Goal: Task Accomplishment & Management: Use online tool/utility

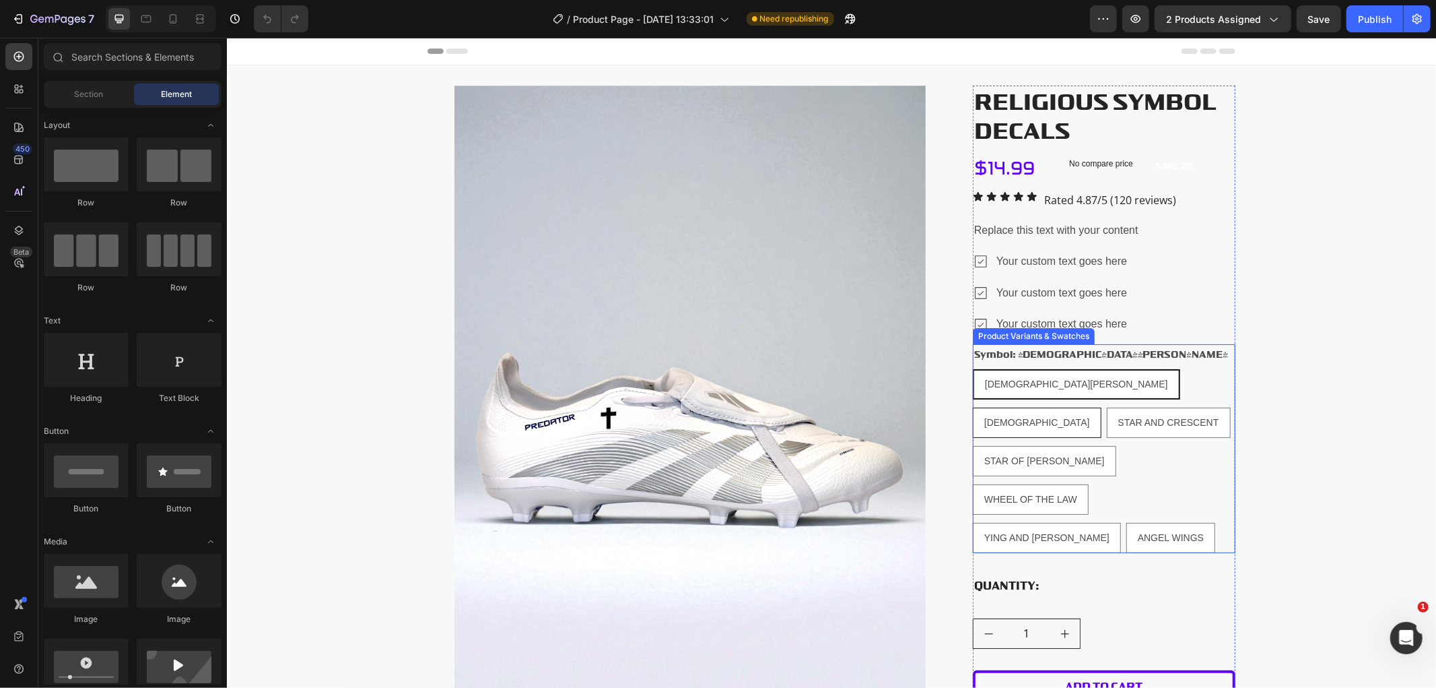
drag, startPoint x: 1086, startPoint y: 384, endPoint x: 1081, endPoint y: 370, distance: 14.3
click at [1086, 408] on div "[DEMOGRAPHIC_DATA]" at bounding box center [1036, 422] width 127 height 28
click at [972, 406] on input "[DEMOGRAPHIC_DATA]" at bounding box center [972, 406] width 1 height 1
radio input "true"
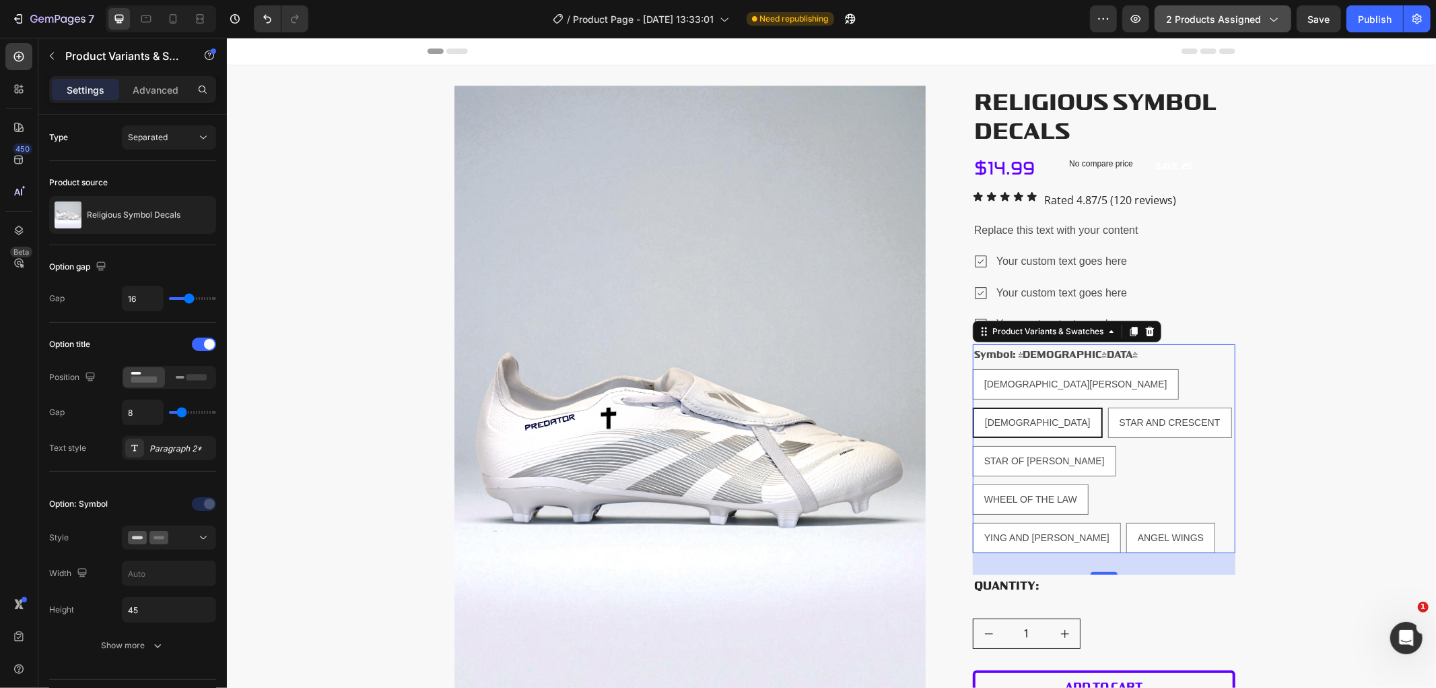
click at [1224, 24] on span "2 products assigned" at bounding box center [1213, 19] width 95 height 14
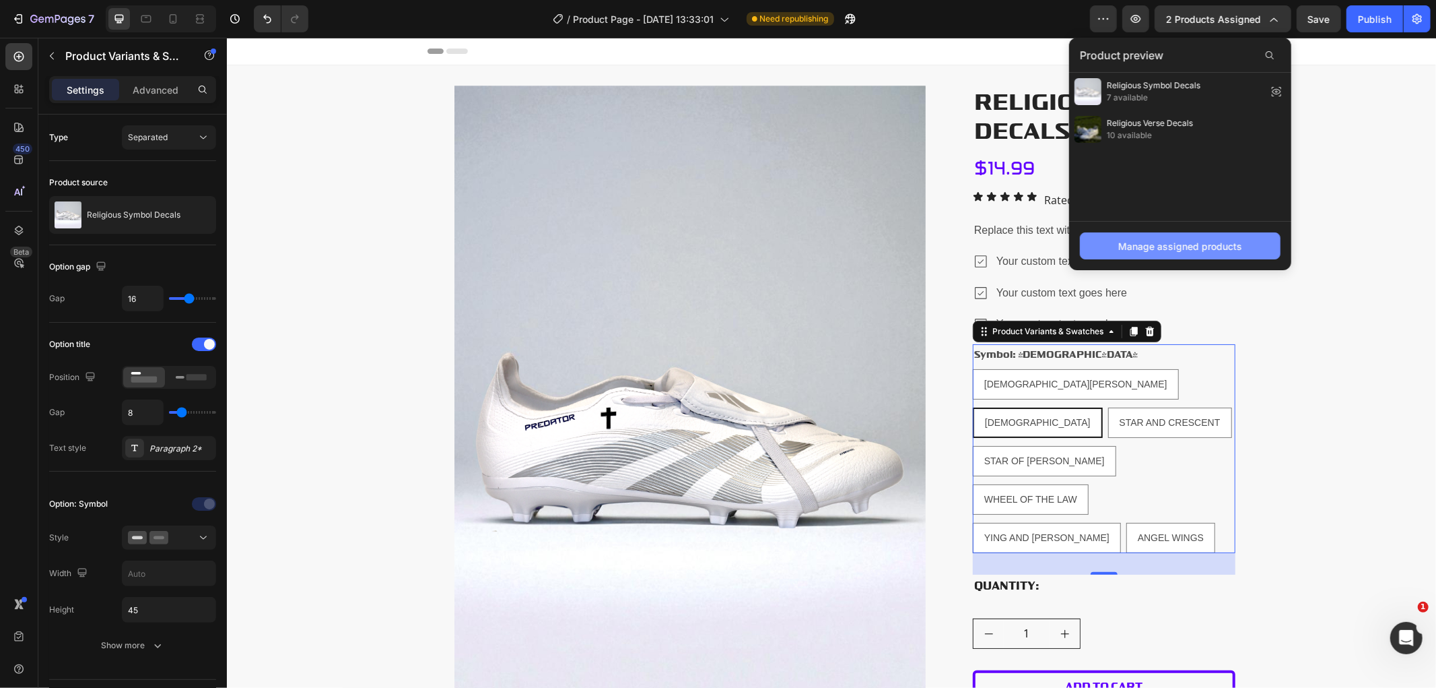
click at [1177, 248] on div "Manage assigned products" at bounding box center [1180, 246] width 124 height 14
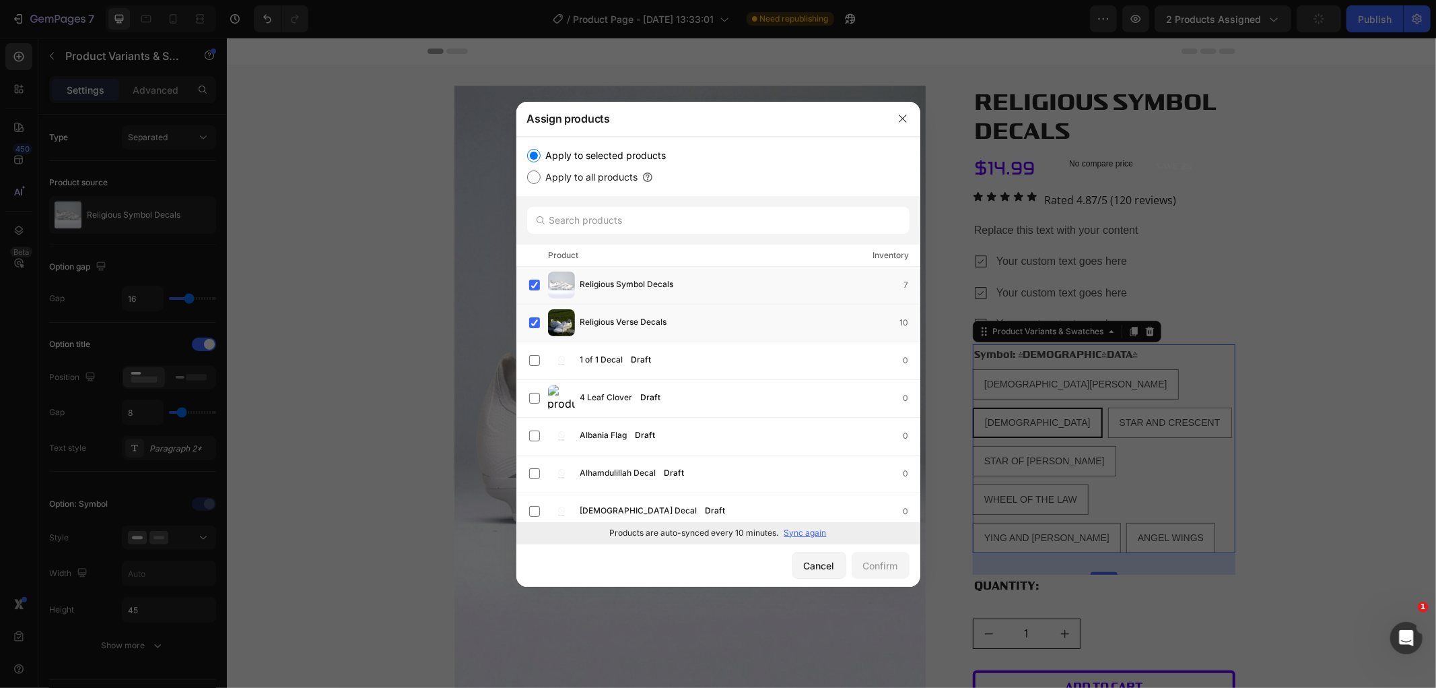
click at [797, 534] on p "Sync again" at bounding box center [805, 533] width 42 height 12
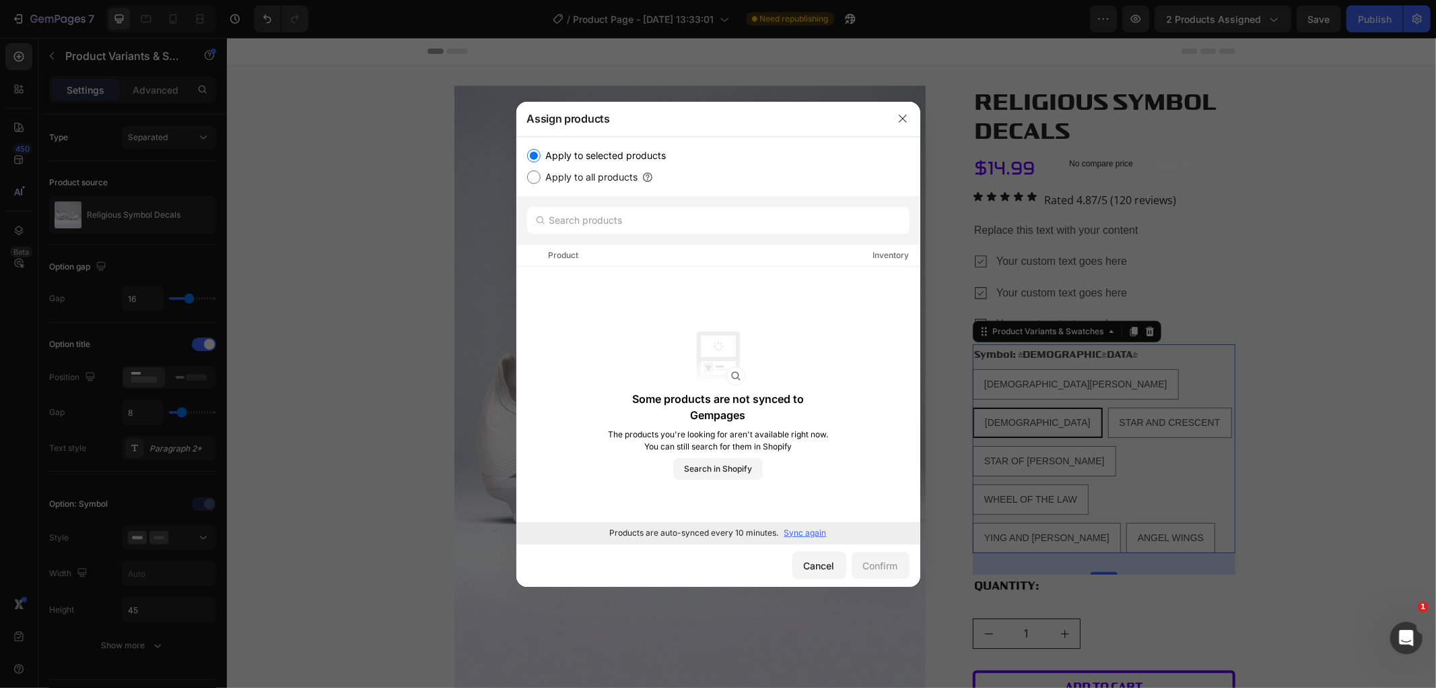
radio input "true"
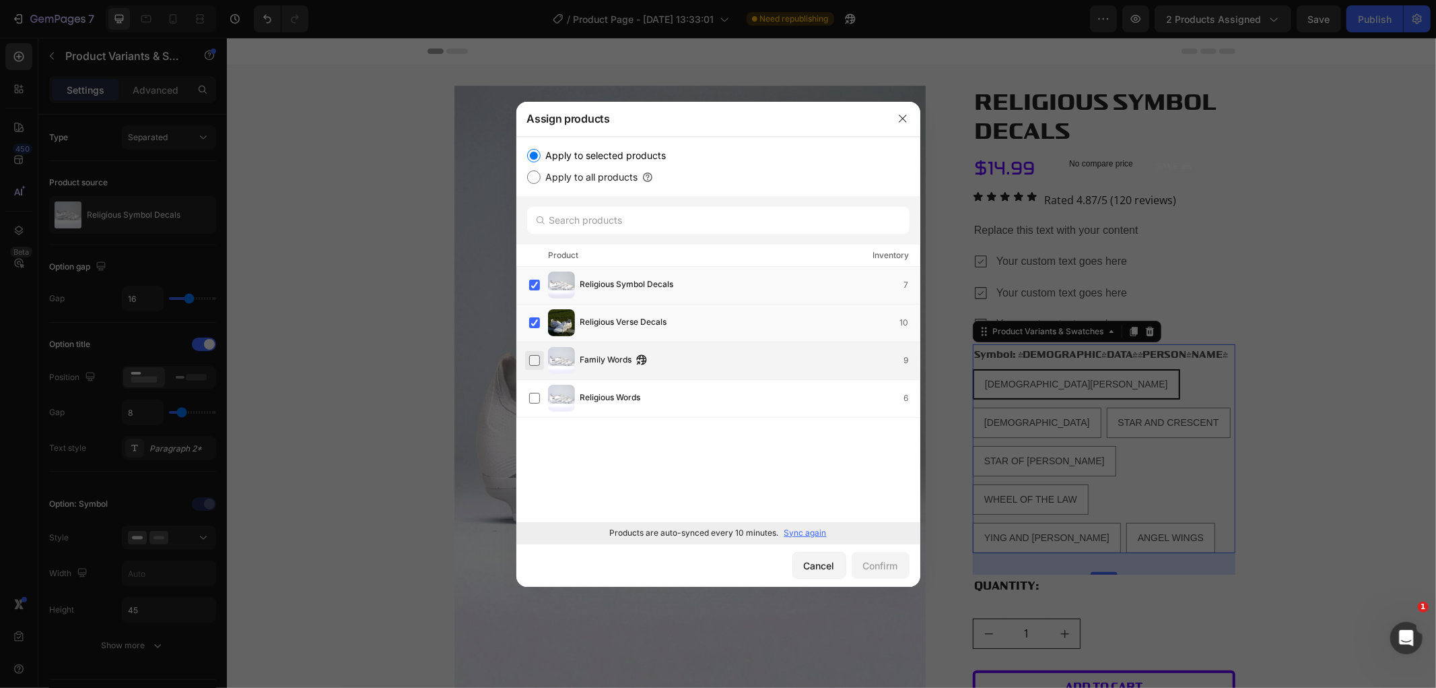
click at [537, 365] on label at bounding box center [534, 360] width 11 height 11
click at [539, 393] on label at bounding box center [534, 398] width 11 height 11
click at [880, 570] on div "Confirm" at bounding box center [880, 565] width 35 height 14
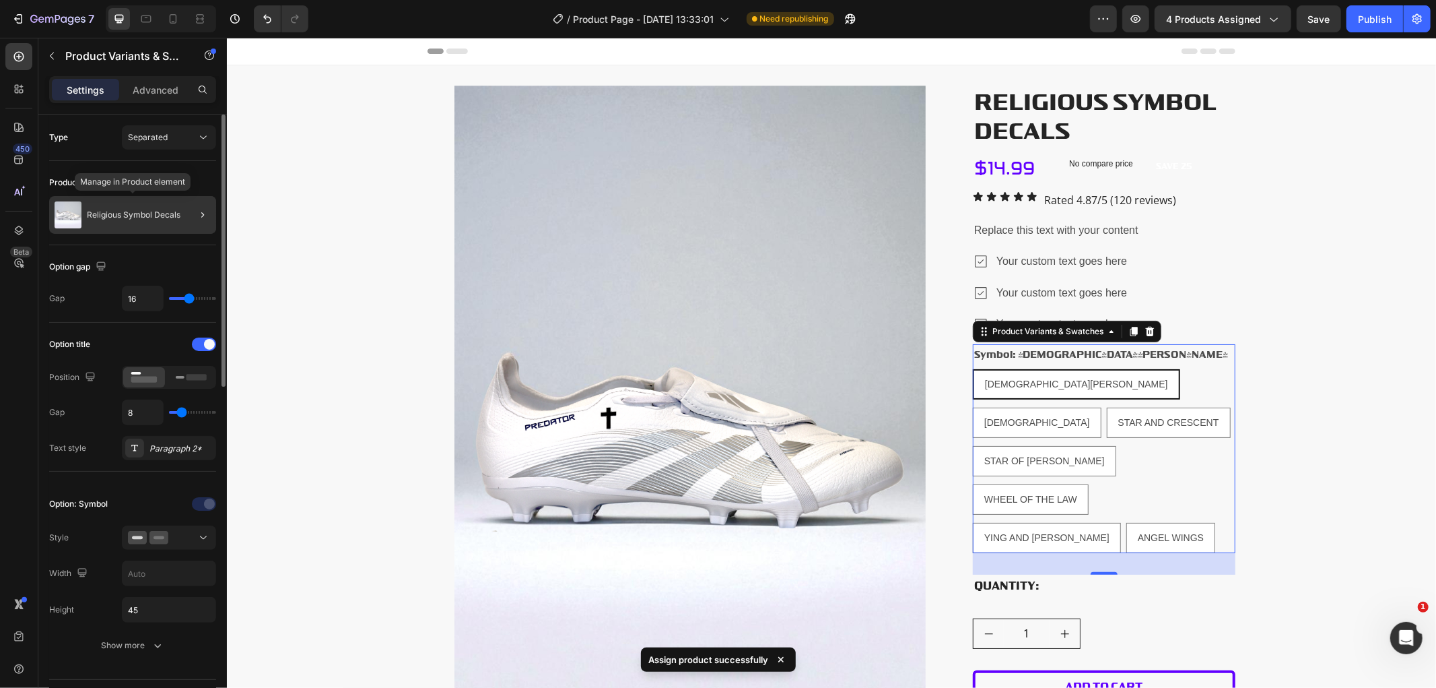
click at [151, 216] on p "Religious Symbol Decals" at bounding box center [134, 214] width 94 height 9
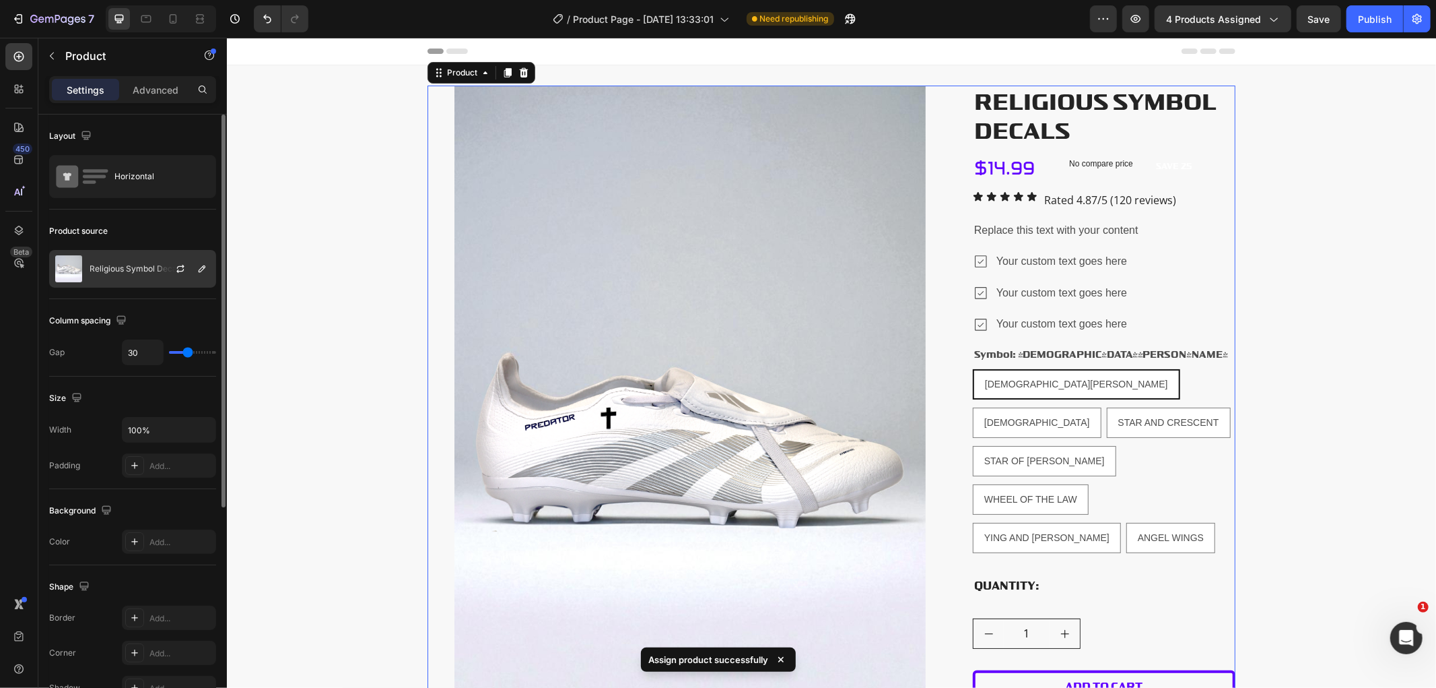
click at [146, 279] on div "Religious Symbol Decals" at bounding box center [132, 269] width 167 height 38
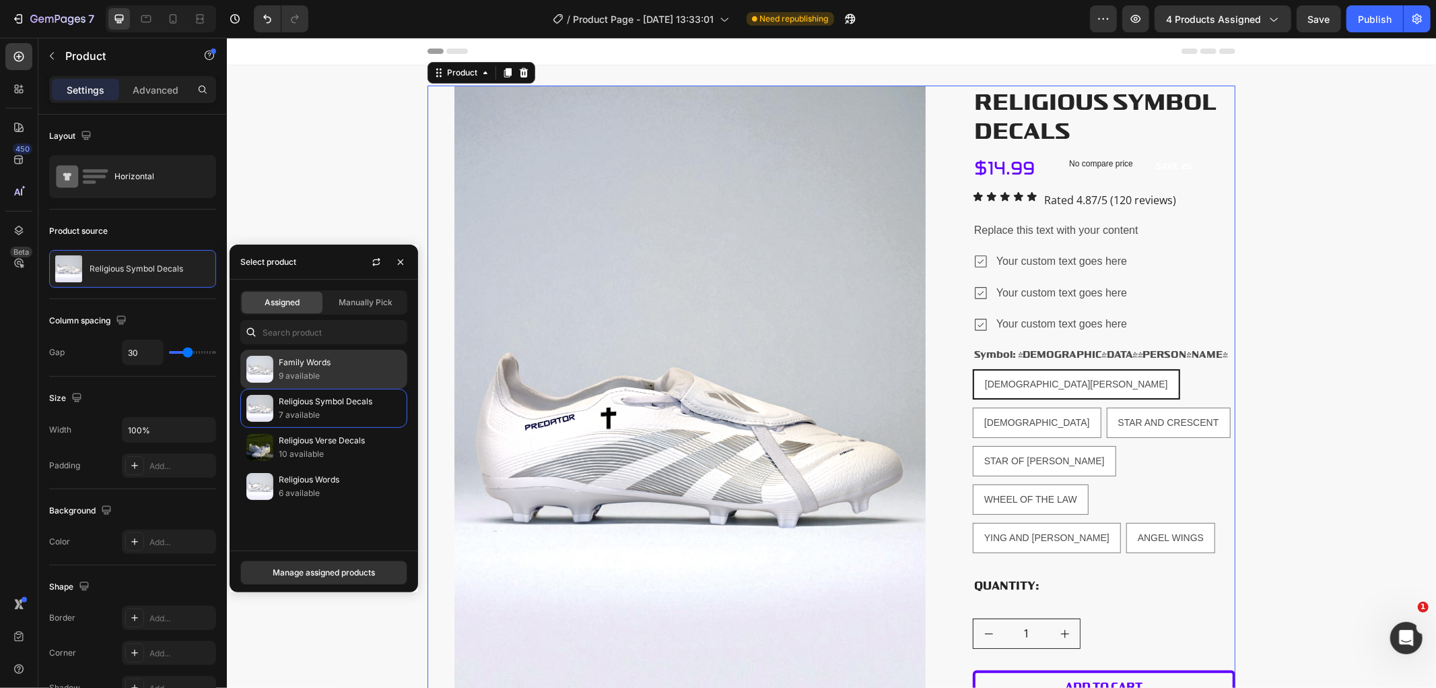
click at [318, 367] on p "Family Words" at bounding box center [340, 362] width 123 height 13
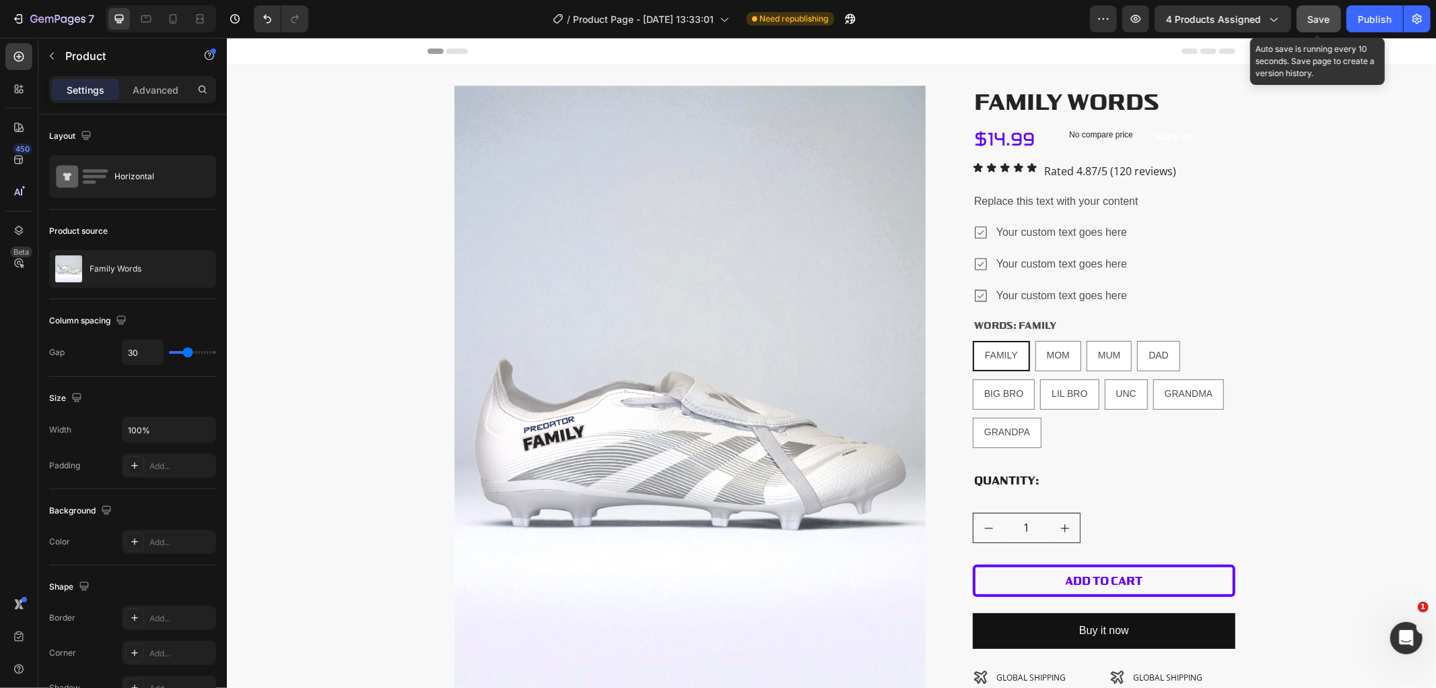
click at [1329, 17] on span "Save" at bounding box center [1319, 18] width 22 height 11
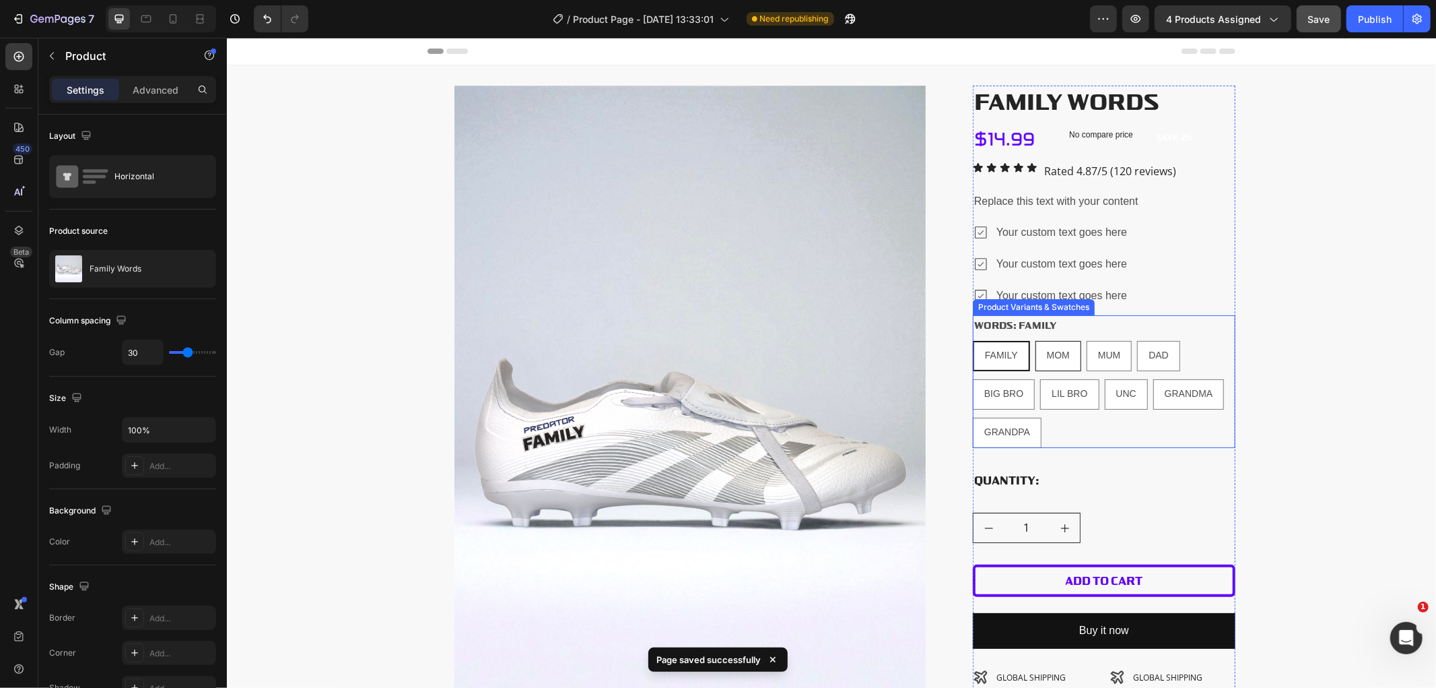
click at [1046, 347] on div "MOM" at bounding box center [1058, 355] width 44 height 28
click at [1035, 340] on input "MOM MOM MOM" at bounding box center [1034, 339] width 1 height 1
radio input "true"
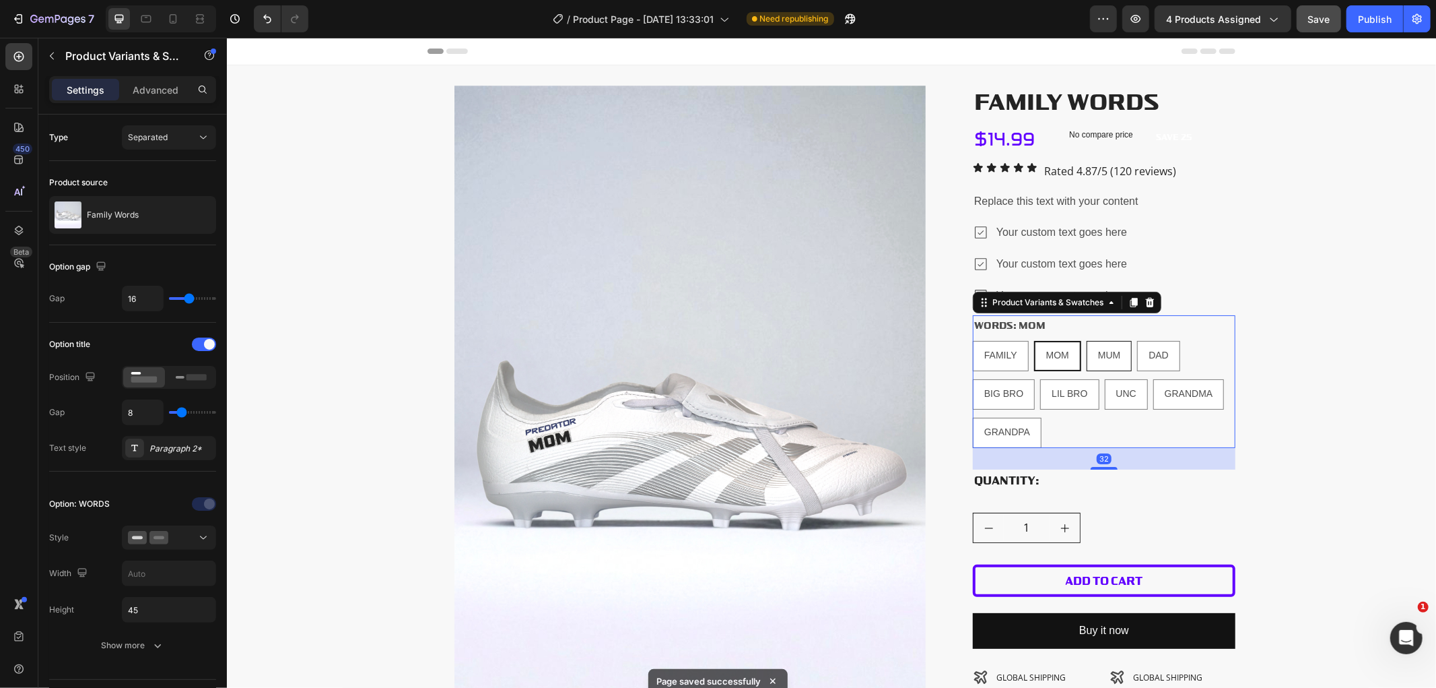
click at [1100, 358] on span "MUM" at bounding box center [1109, 354] width 22 height 11
click at [1086, 340] on input "MUM MUM MUM" at bounding box center [1085, 339] width 1 height 1
radio input "true"
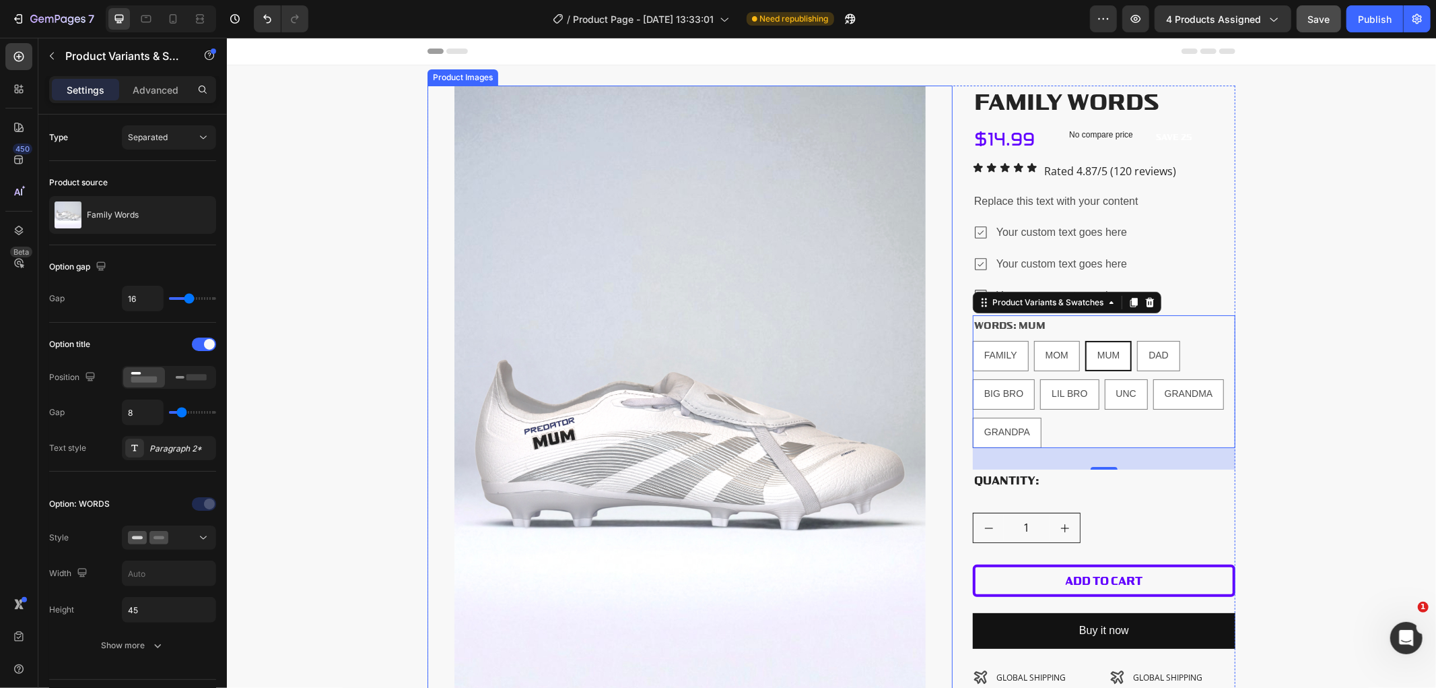
click at [527, 430] on img at bounding box center [689, 438] width 471 height 707
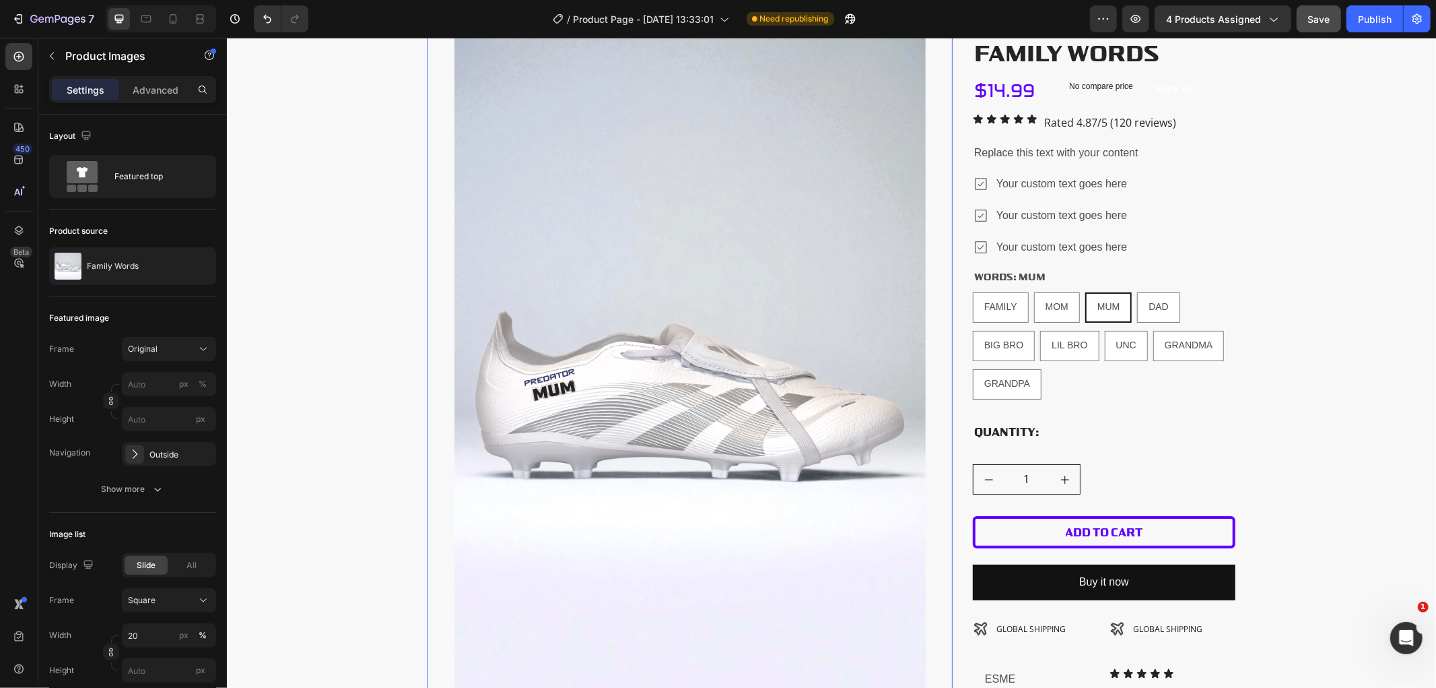
scroll to position [75, 0]
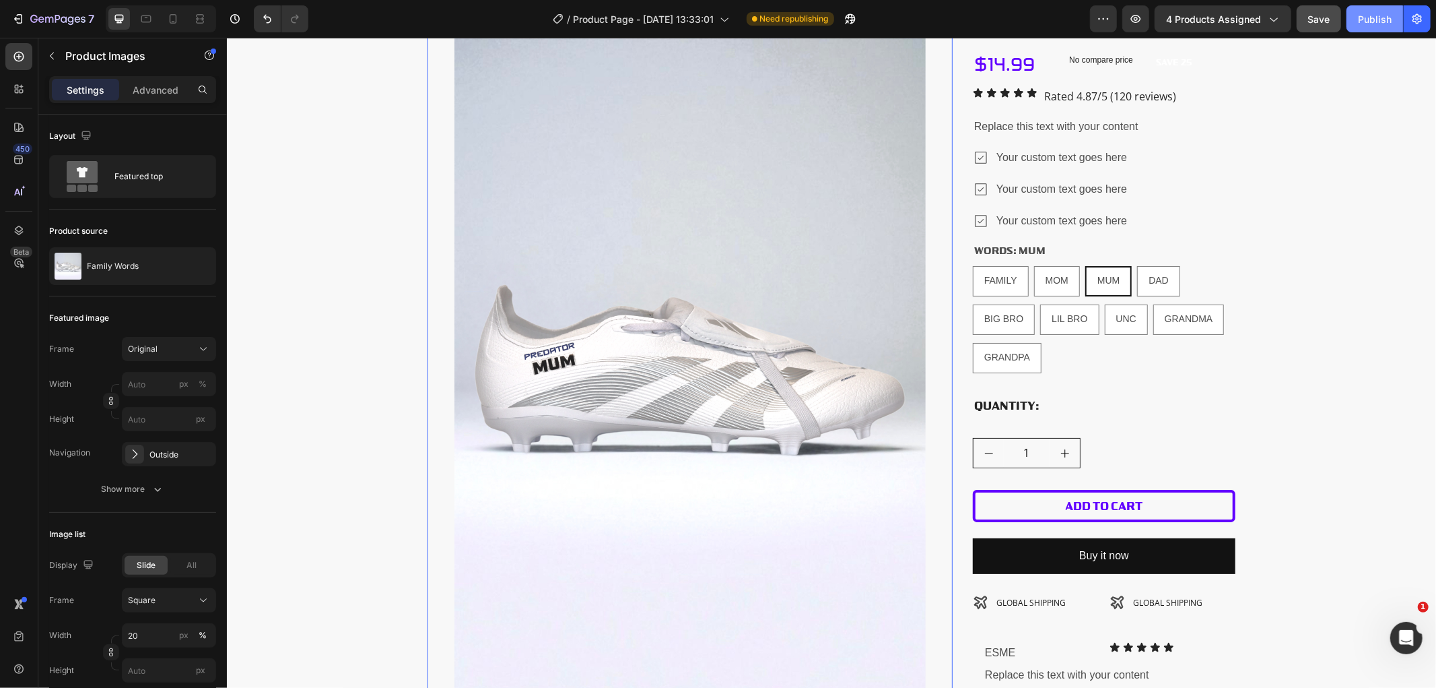
click at [1378, 18] on div "Publish" at bounding box center [1375, 19] width 34 height 14
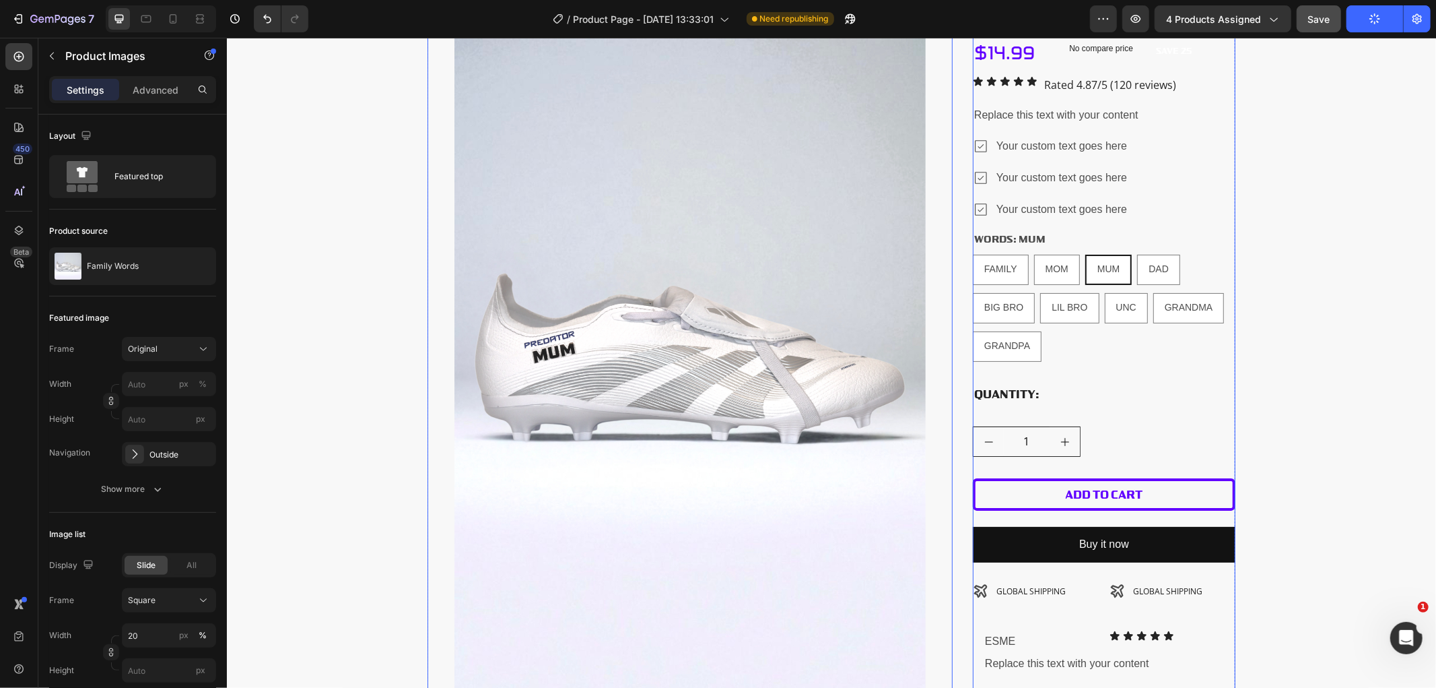
scroll to position [0, 0]
